Goal: Find specific page/section: Find specific page/section

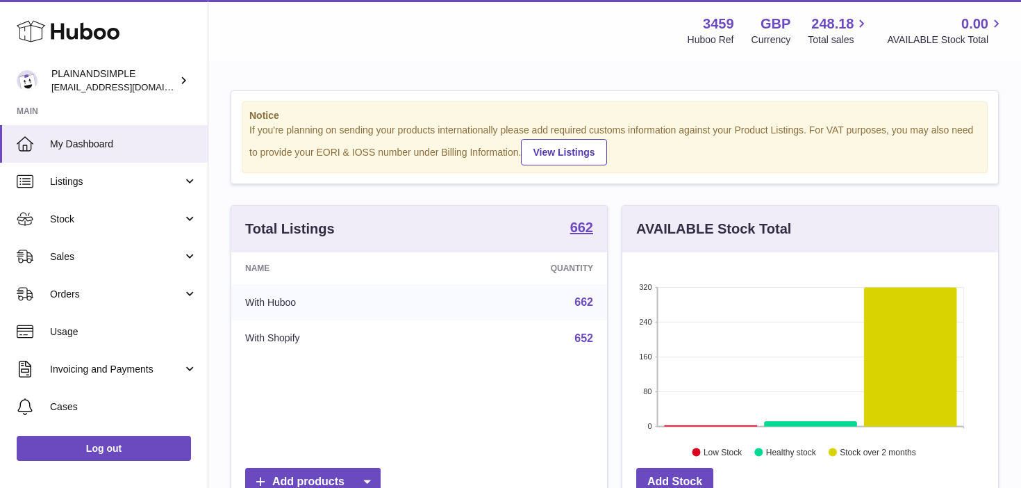
scroll to position [217, 376]
click at [78, 408] on span "Cases" at bounding box center [123, 406] width 147 height 13
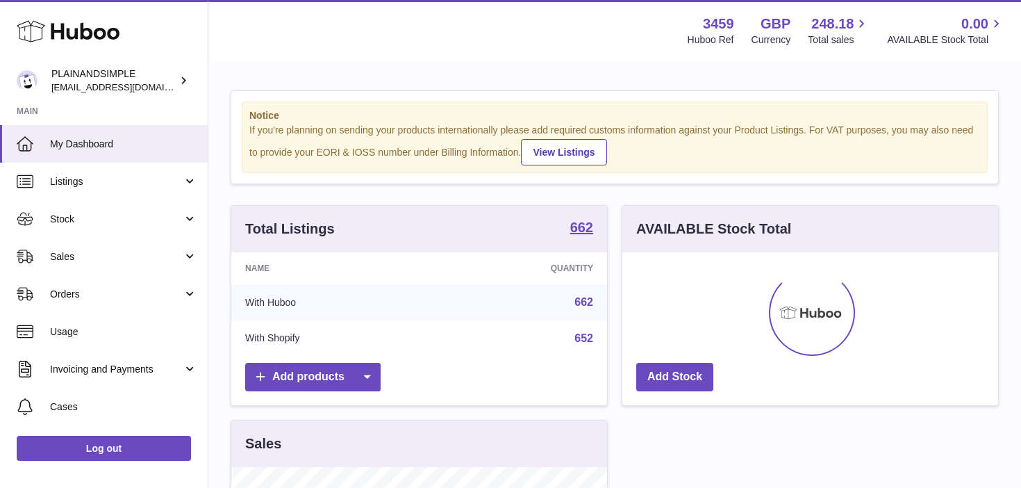
scroll to position [217, 376]
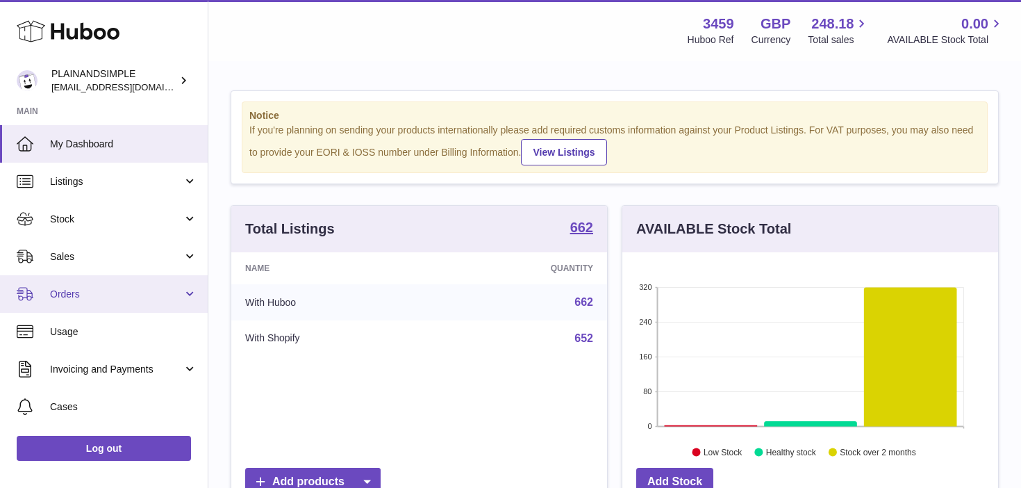
click at [185, 295] on link "Orders" at bounding box center [104, 294] width 208 height 38
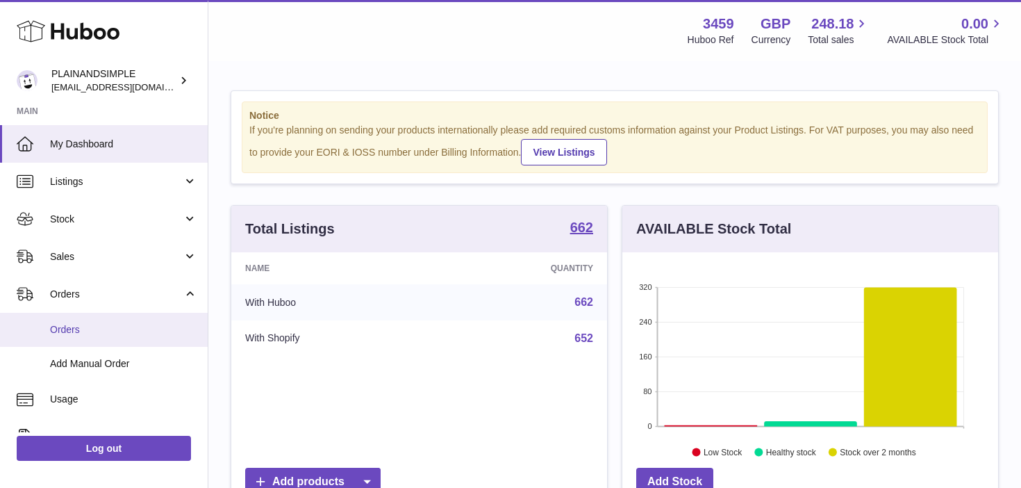
click at [156, 327] on span "Orders" at bounding box center [123, 329] width 147 height 13
